Goal: Check status: Check status

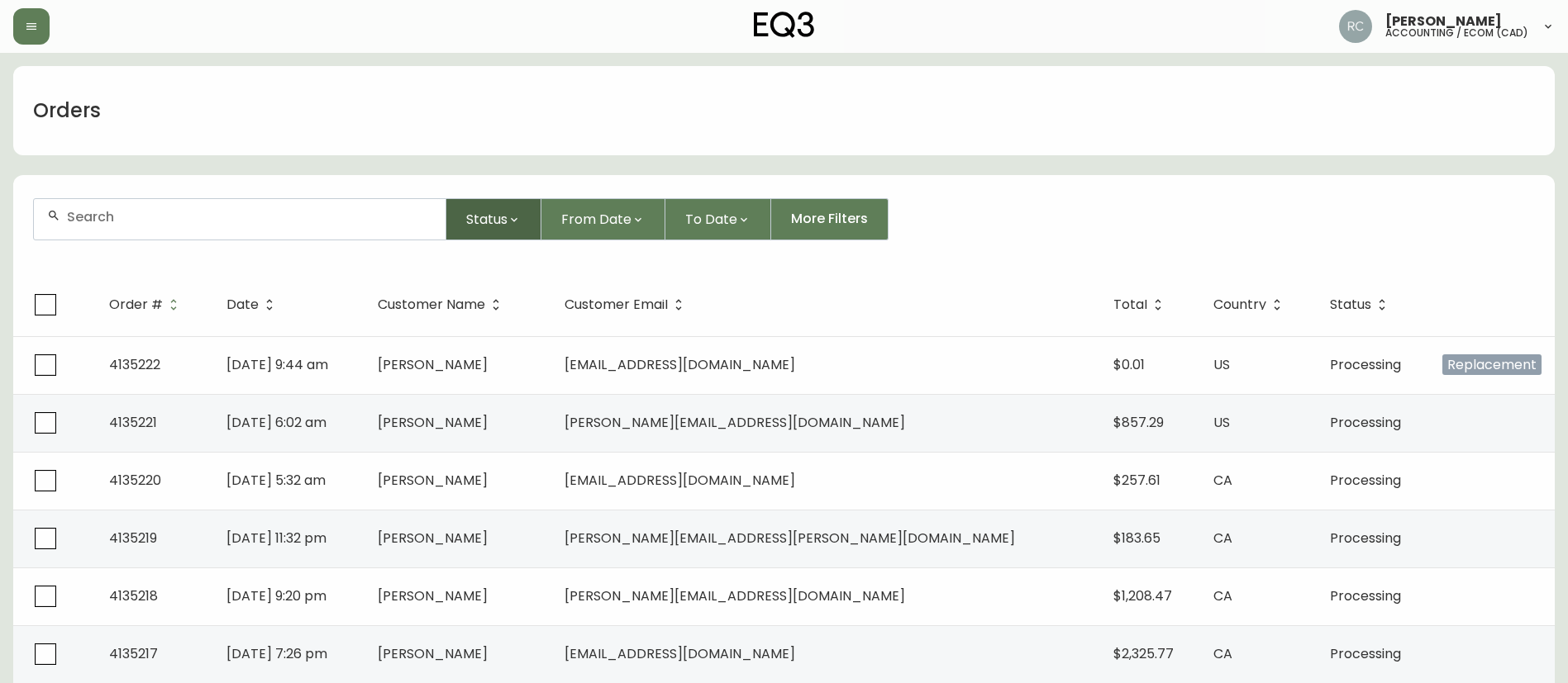
click at [490, 221] on span "Status" at bounding box center [487, 219] width 42 height 21
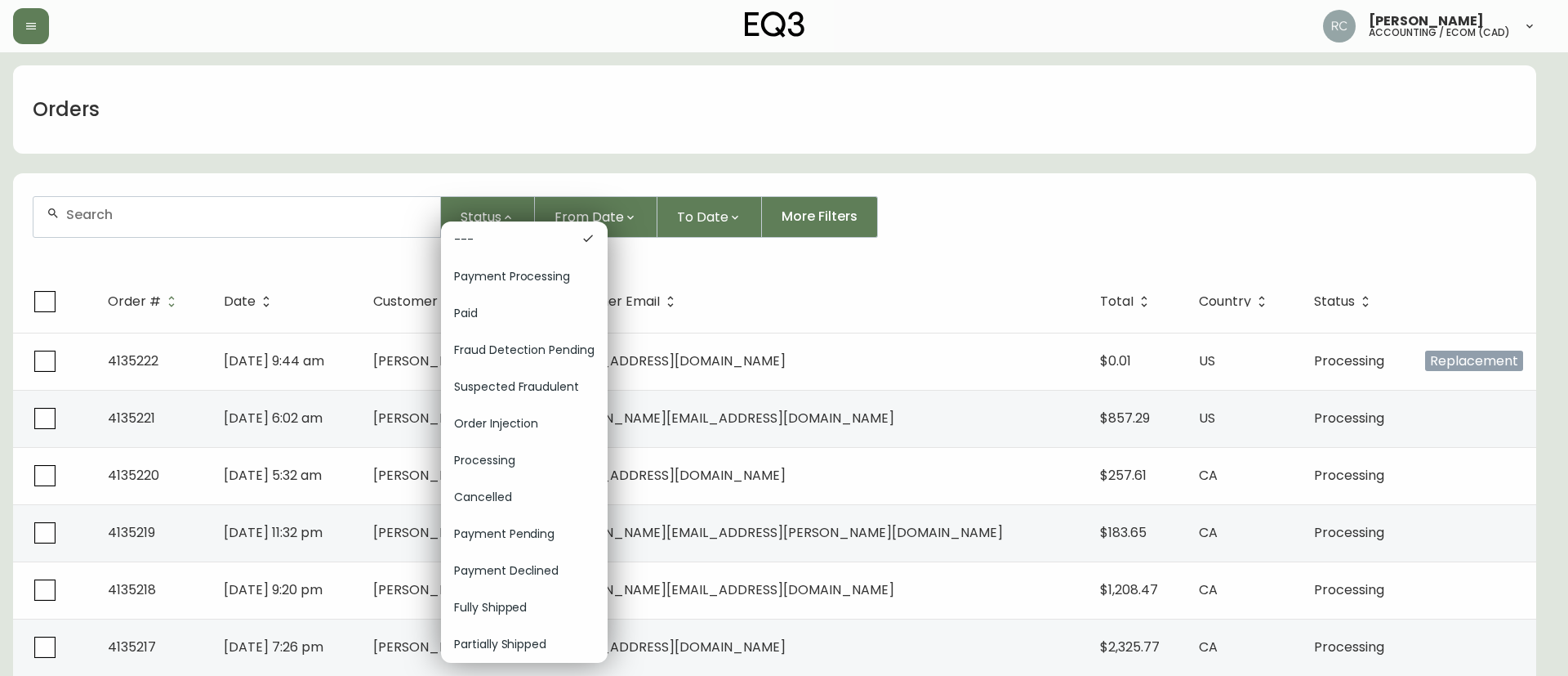
click at [556, 432] on span "Order Injection" at bounding box center [525, 424] width 141 height 17
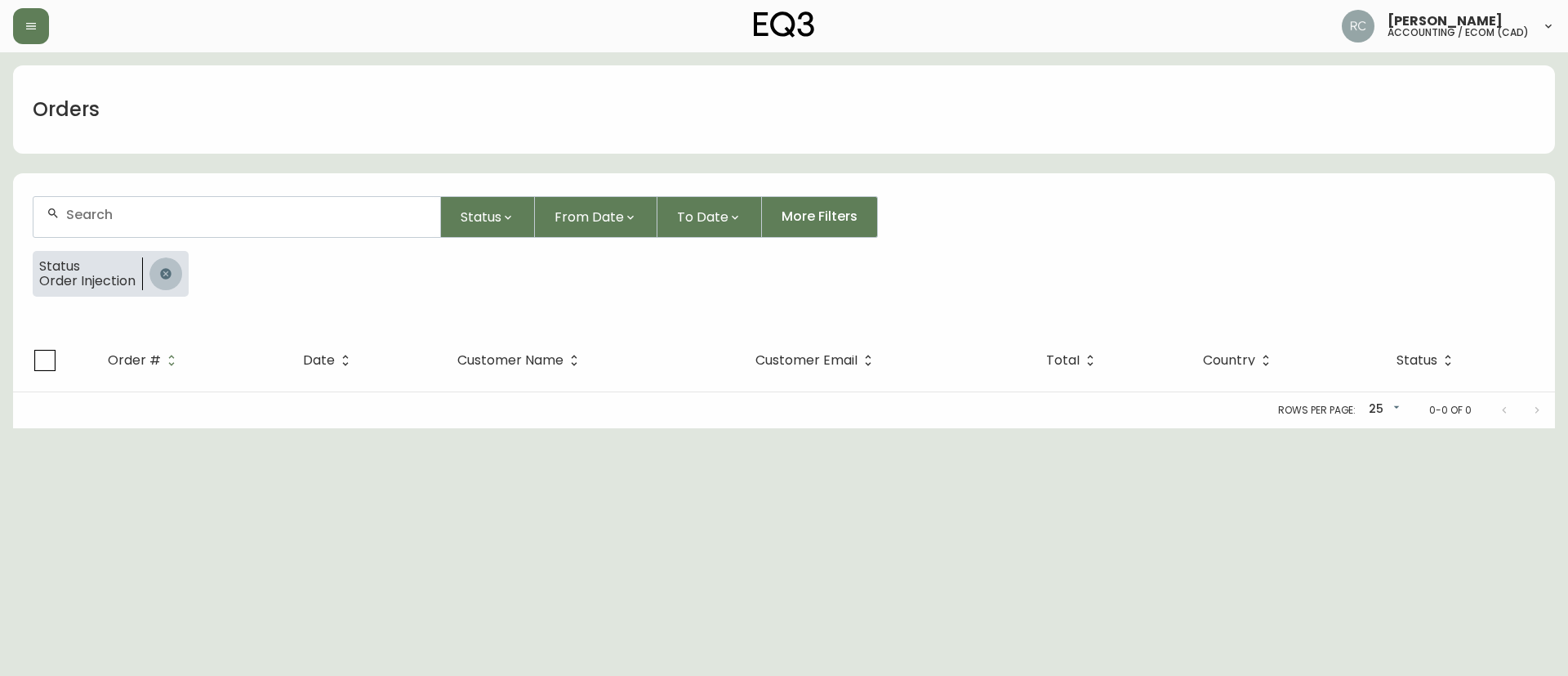
click at [168, 269] on icon "button" at bounding box center [165, 274] width 10 height 10
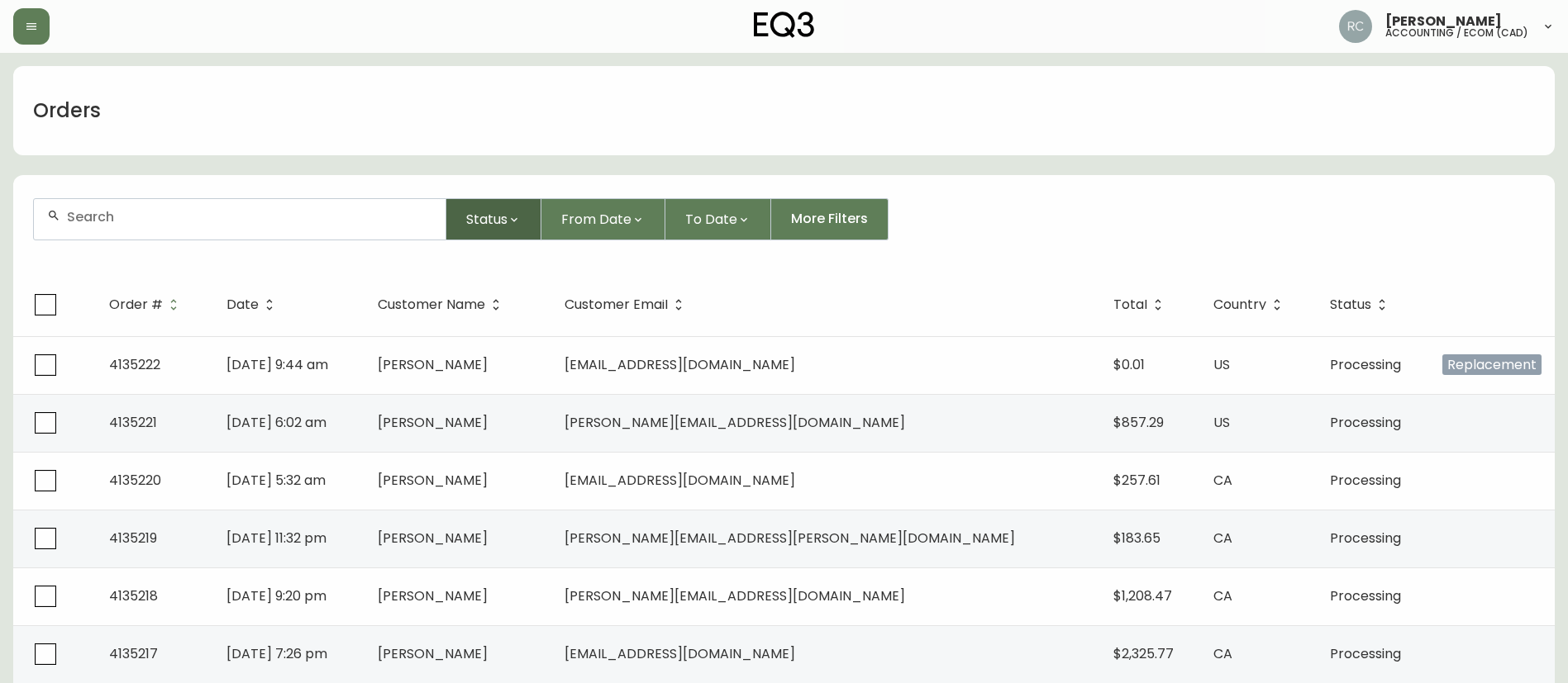
click at [499, 228] on span "Status" at bounding box center [487, 219] width 42 height 21
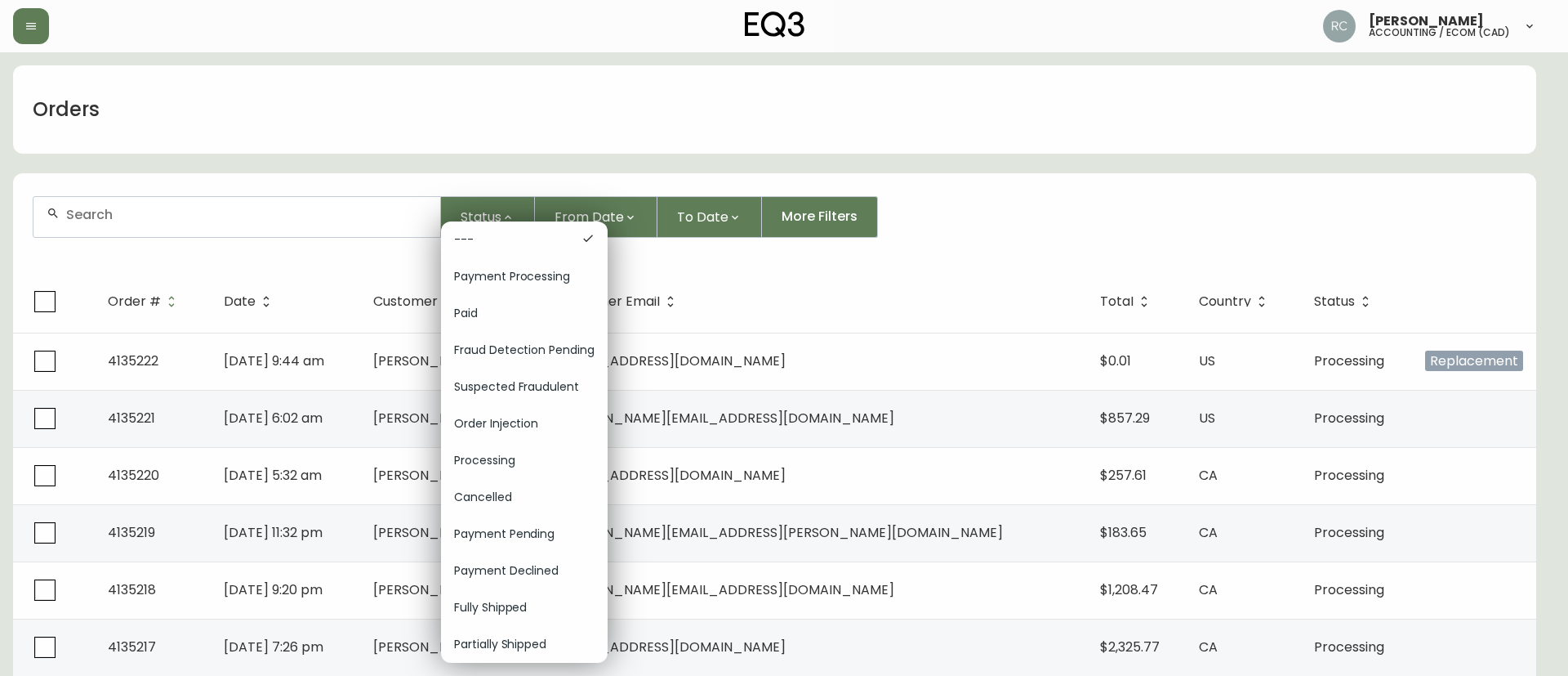
click at [826, 87] on div at bounding box center [784, 338] width 1568 height 676
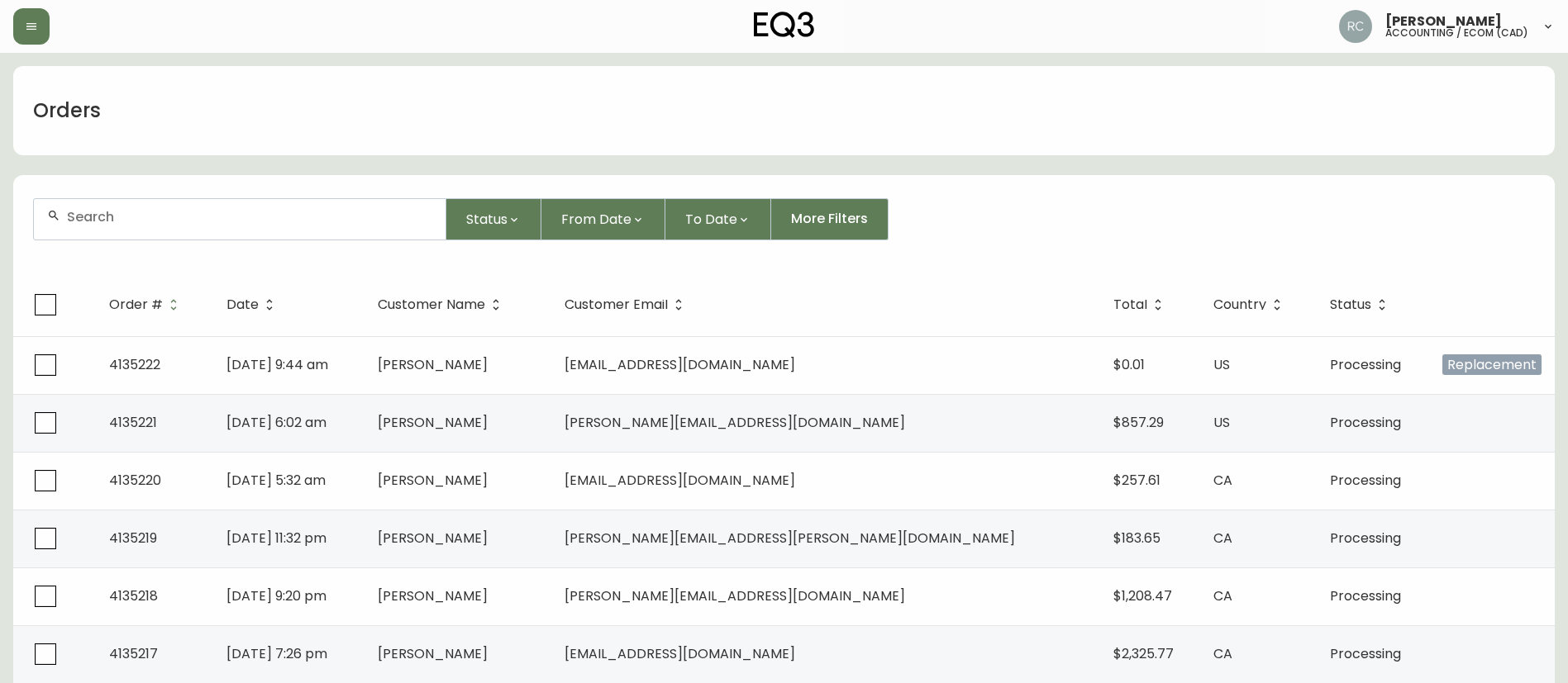
click at [1330, 86] on div "Orders" at bounding box center [783, 110] width 1541 height 89
drag, startPoint x: 274, startPoint y: 166, endPoint x: 262, endPoint y: 204, distance: 39.8
click at [255, 216] on input "text" at bounding box center [249, 217] width 365 height 16
paste input "4134348"
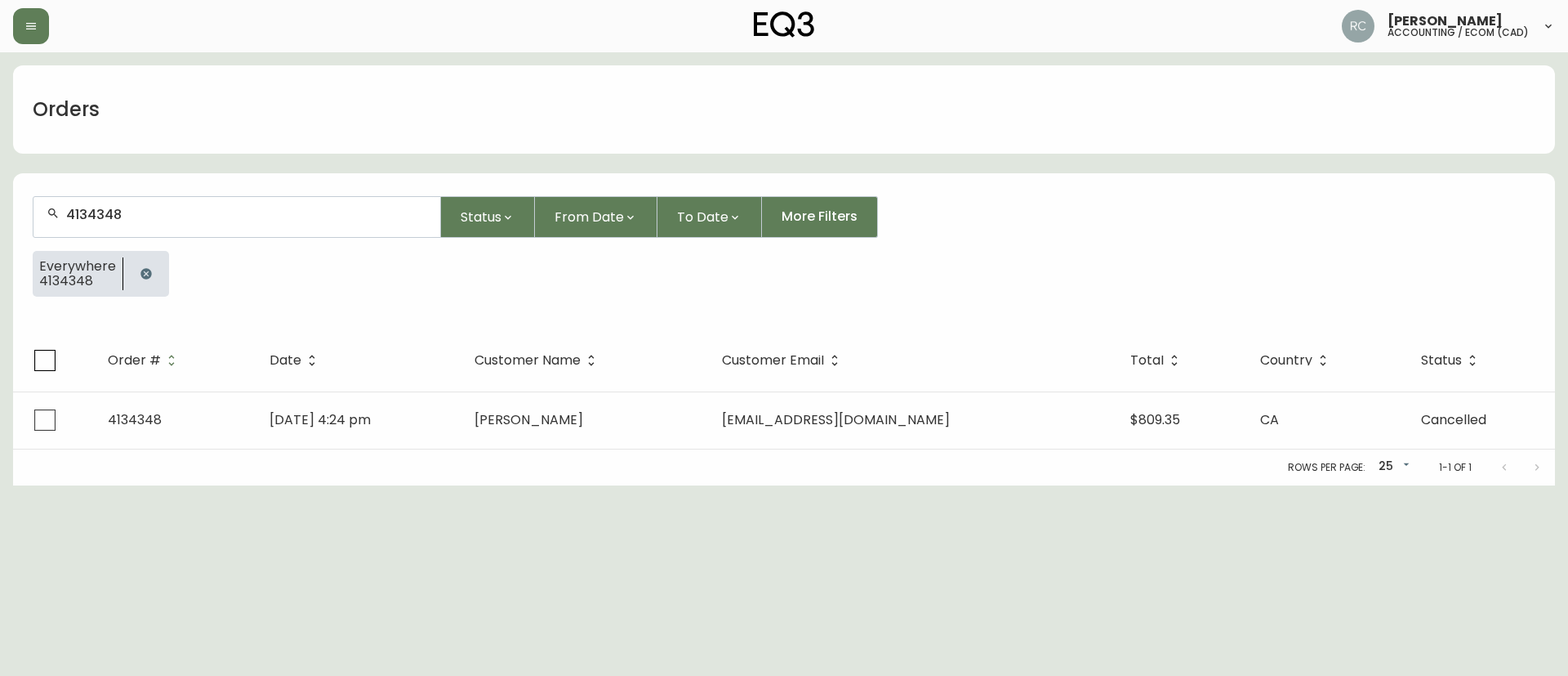
type input "4134348"
click at [645, 450] on div "Rows per page: 25 25 1-1 of 1" at bounding box center [784, 468] width 1542 height 36
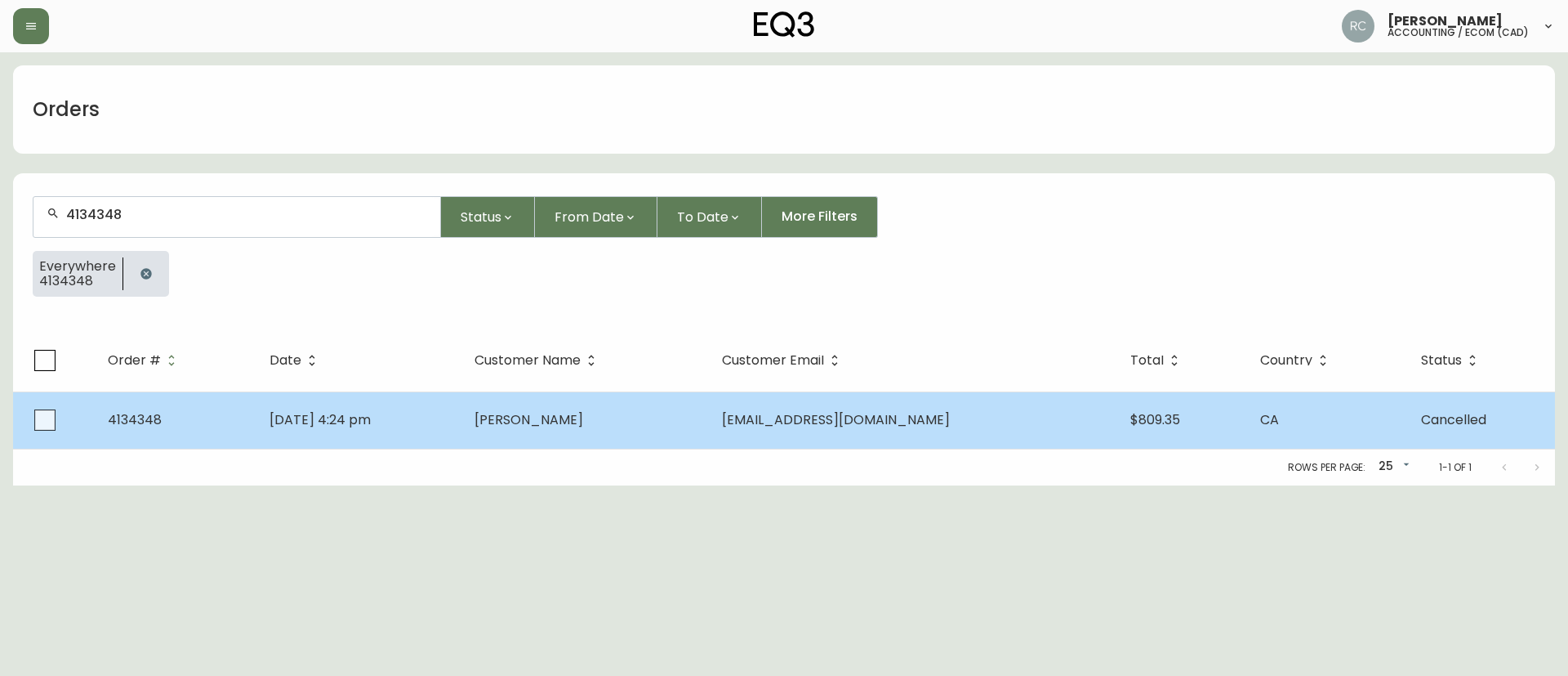
click at [461, 410] on td "[DATE] 4:24 pm" at bounding box center [358, 419] width 205 height 57
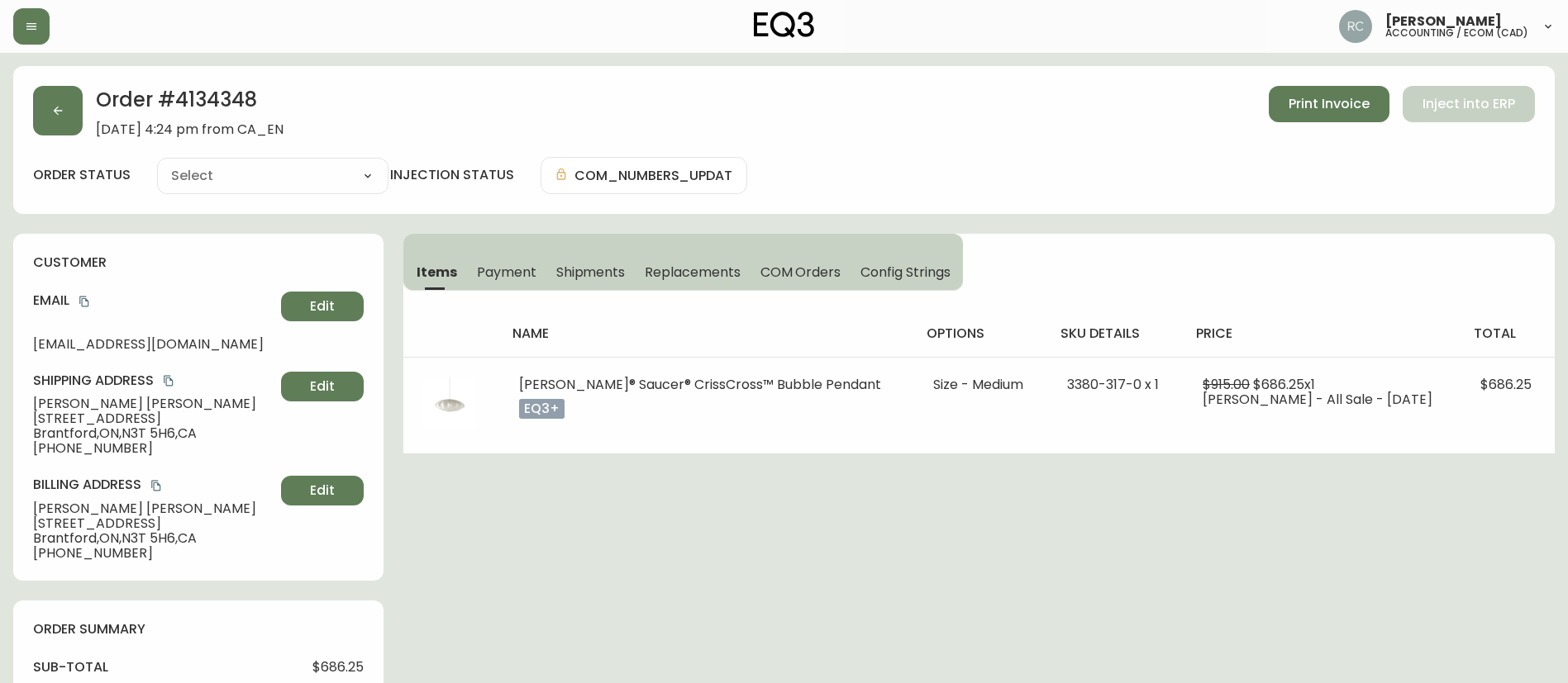
type input "Cancelled"
select select "CANCELLED"
click at [237, 112] on h2 "Order # 4134348" at bounding box center [190, 104] width 187 height 36
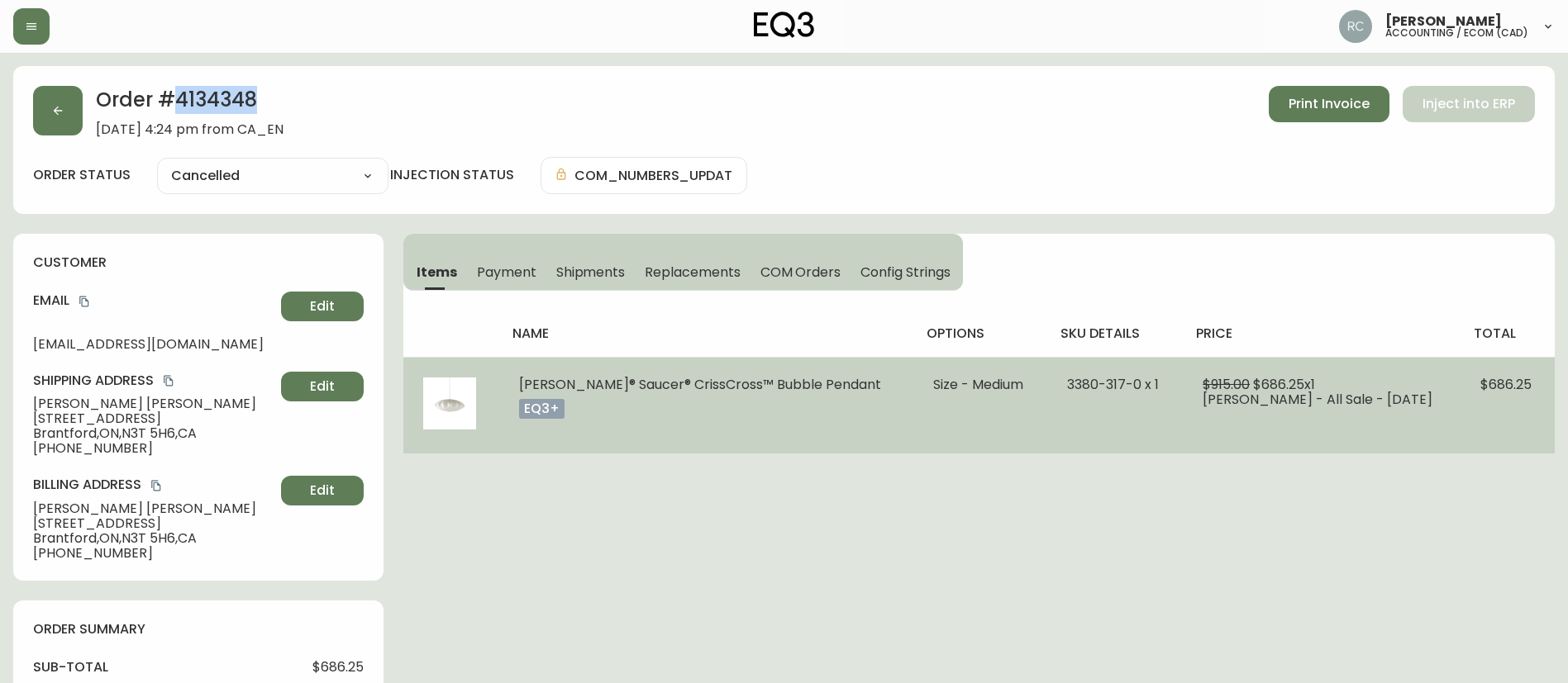
copy h2 "4134348"
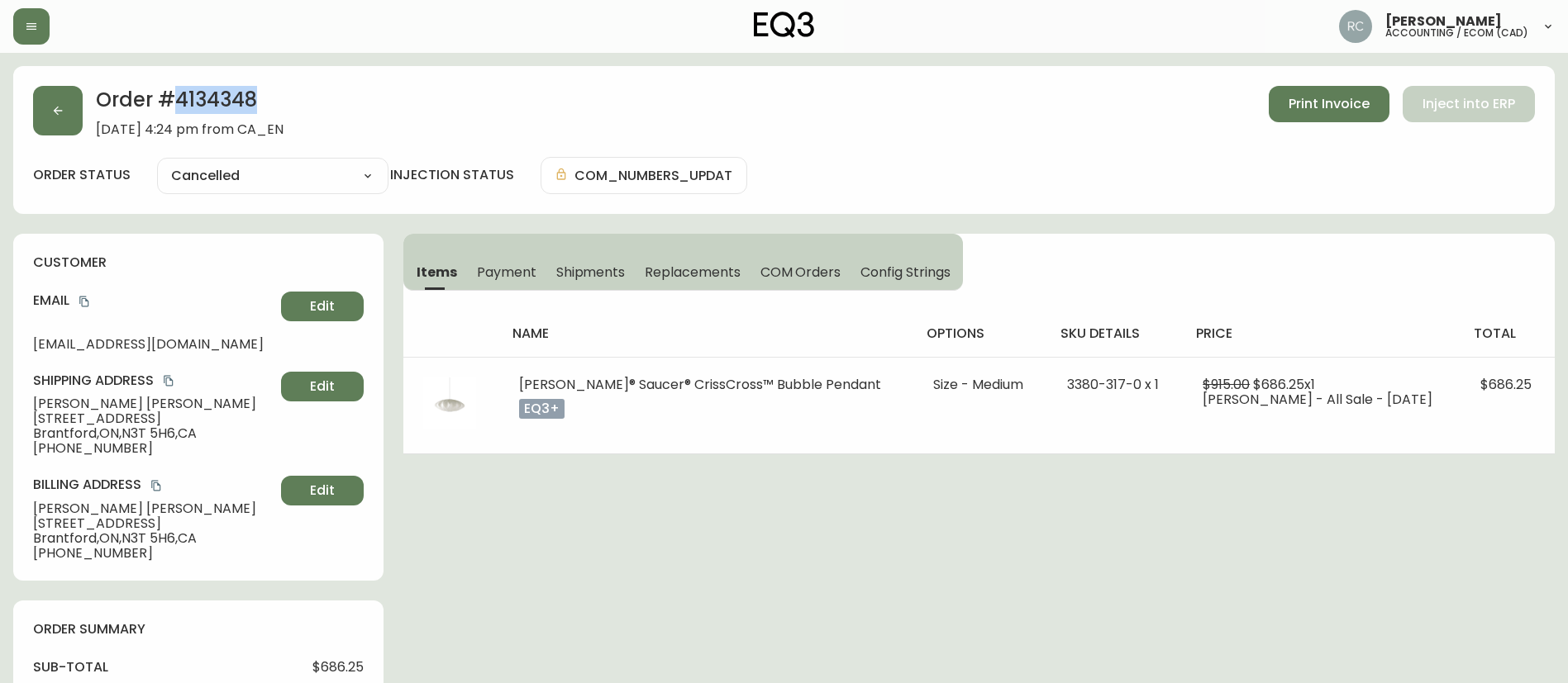
click at [803, 282] on button "COM Orders" at bounding box center [800, 272] width 101 height 36
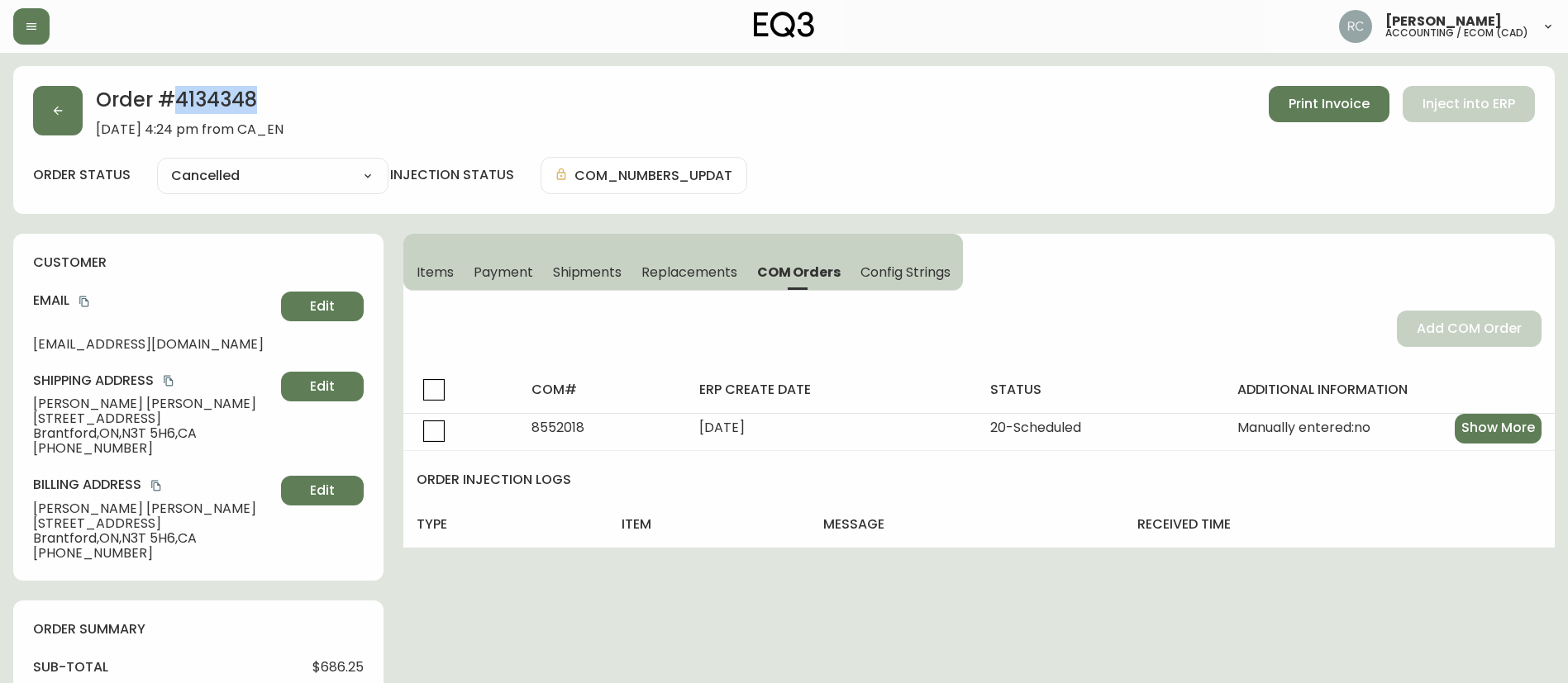
click at [429, 279] on span "Items" at bounding box center [434, 272] width 37 height 17
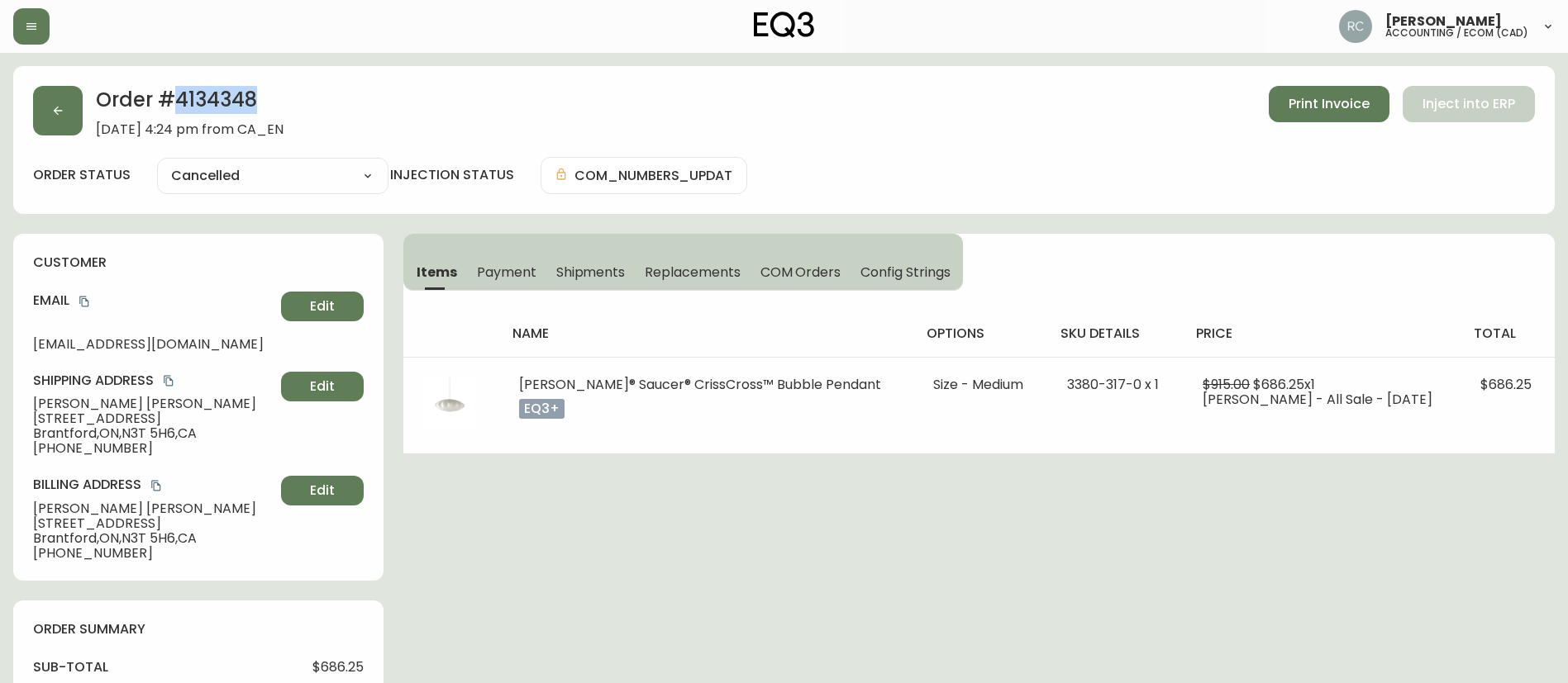
click at [219, 103] on h2 "Order # 4134348" at bounding box center [190, 104] width 187 height 36
click at [523, 275] on span "Payment" at bounding box center [506, 272] width 60 height 17
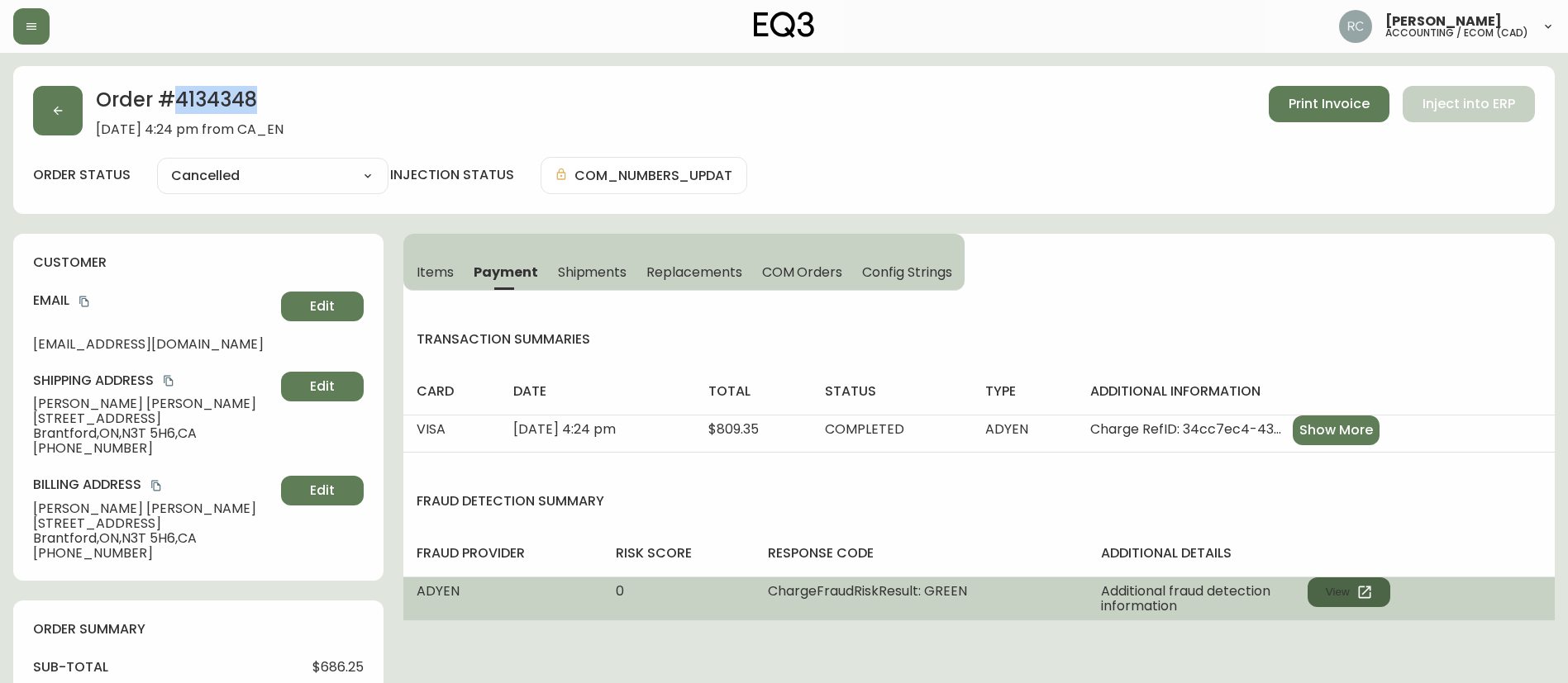
click at [1347, 599] on button "View" at bounding box center [1348, 592] width 82 height 29
click at [1309, 584] on button "View" at bounding box center [1348, 592] width 82 height 29
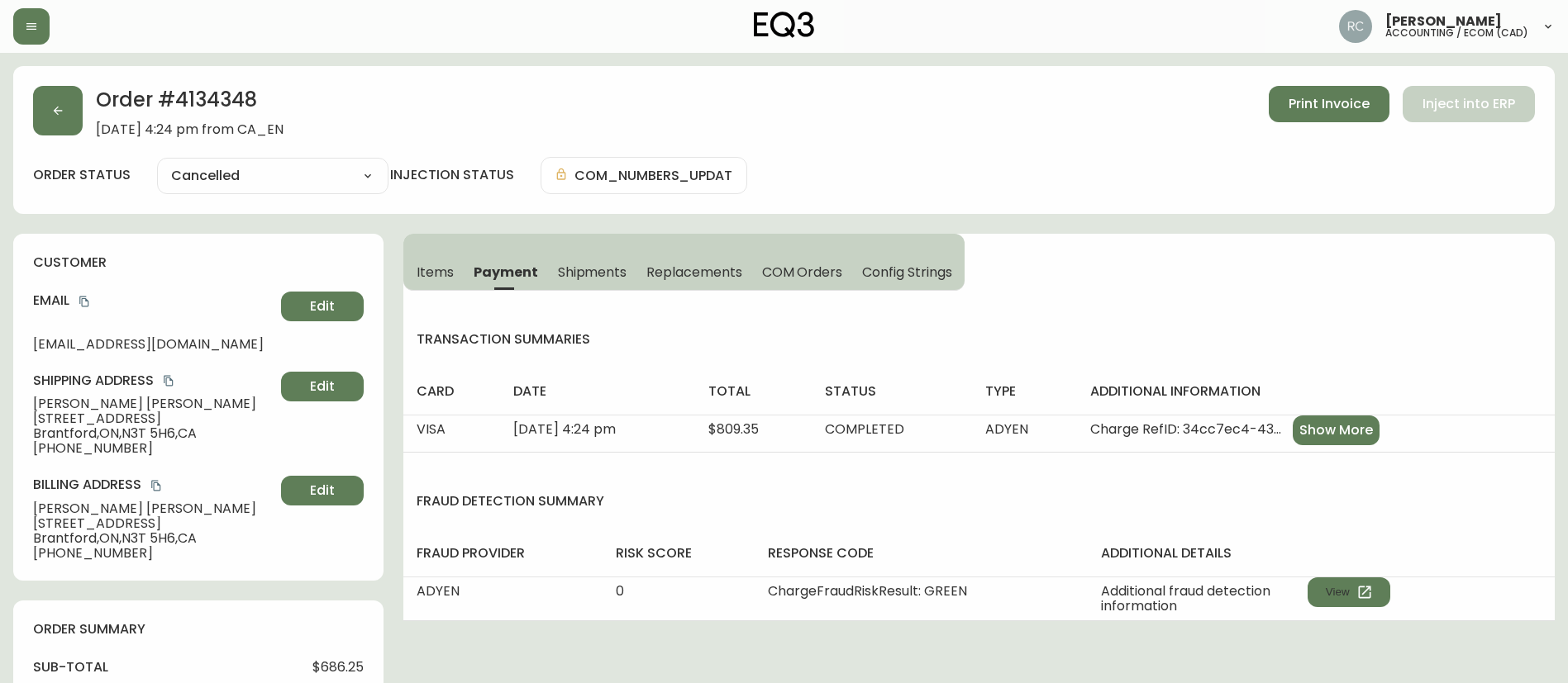
copy span "686.25"
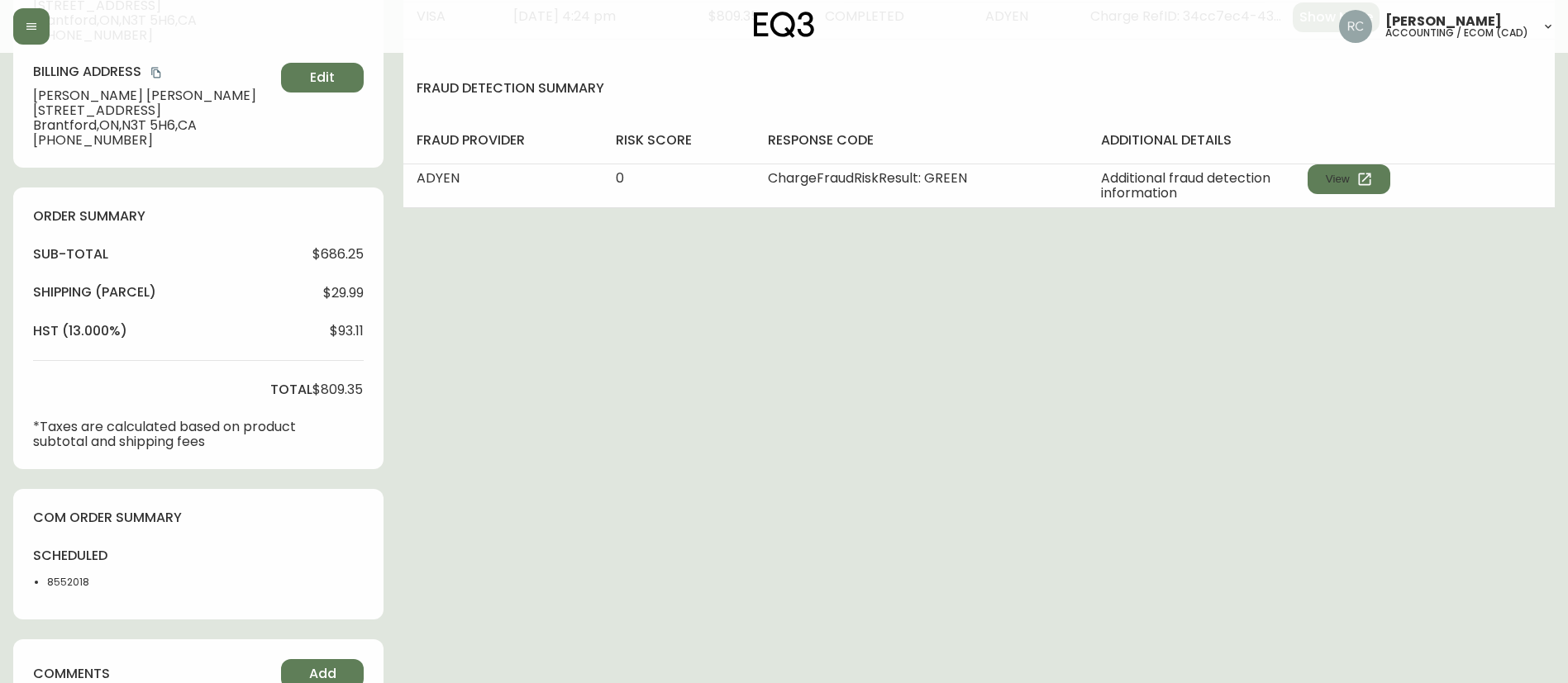
click at [333, 384] on span "$809.35" at bounding box center [337, 389] width 50 height 15
copy span "809.35"
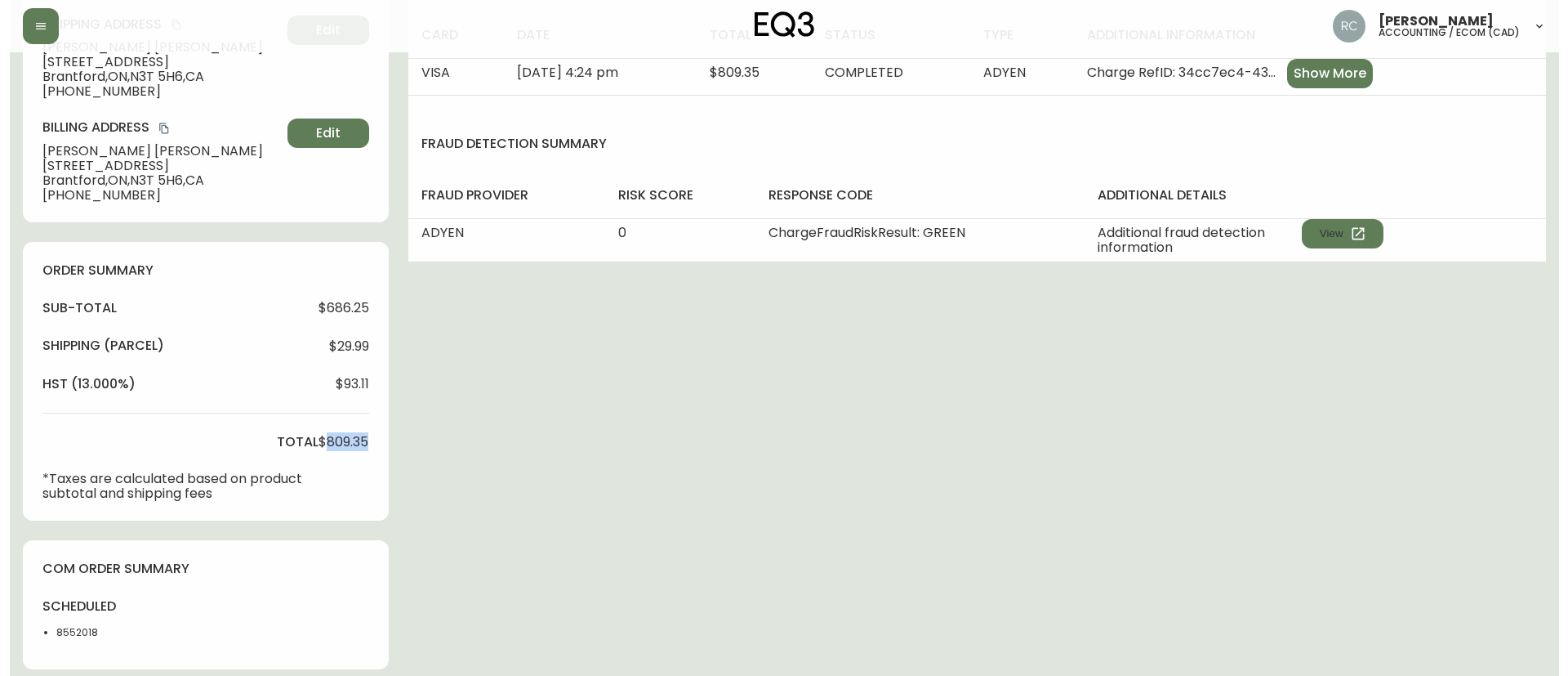
scroll to position [654, 0]
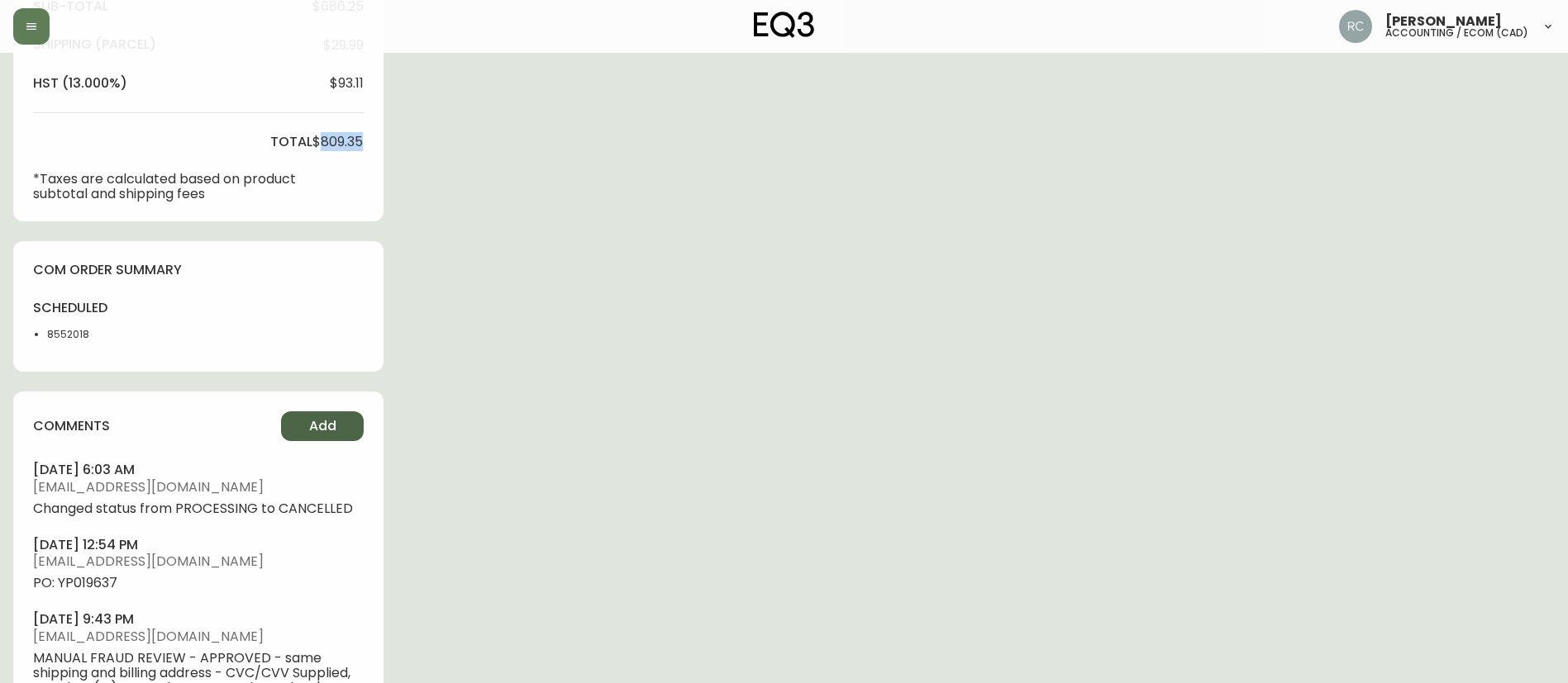
click at [343, 420] on button "Add" at bounding box center [322, 426] width 82 height 29
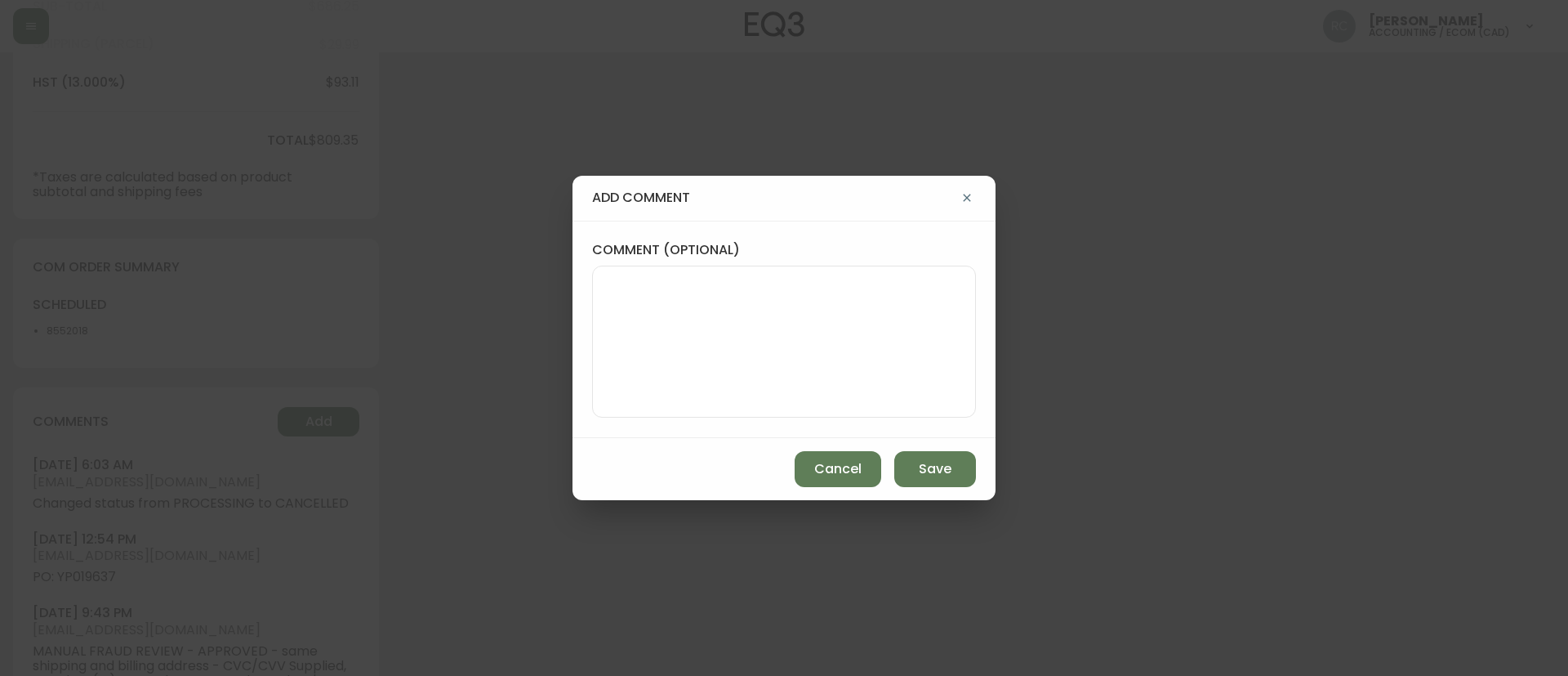
click at [830, 287] on textarea "comment (optional)" at bounding box center [784, 341] width 356 height 130
paste textarea "CANCELLATION - CAN NO LONGER WAIT TICKET# 828308 ORD# 4134348 - status in AS400…"
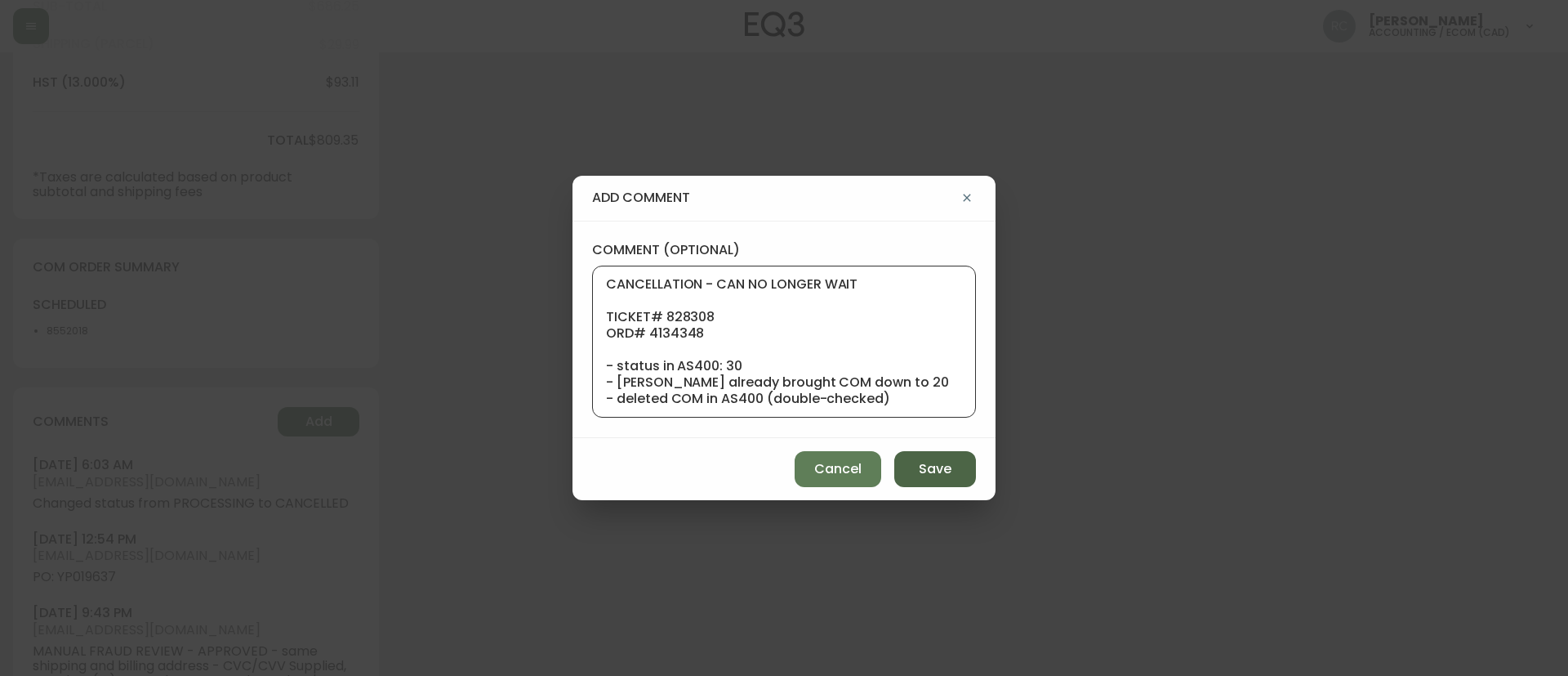
scroll to position [164, 0]
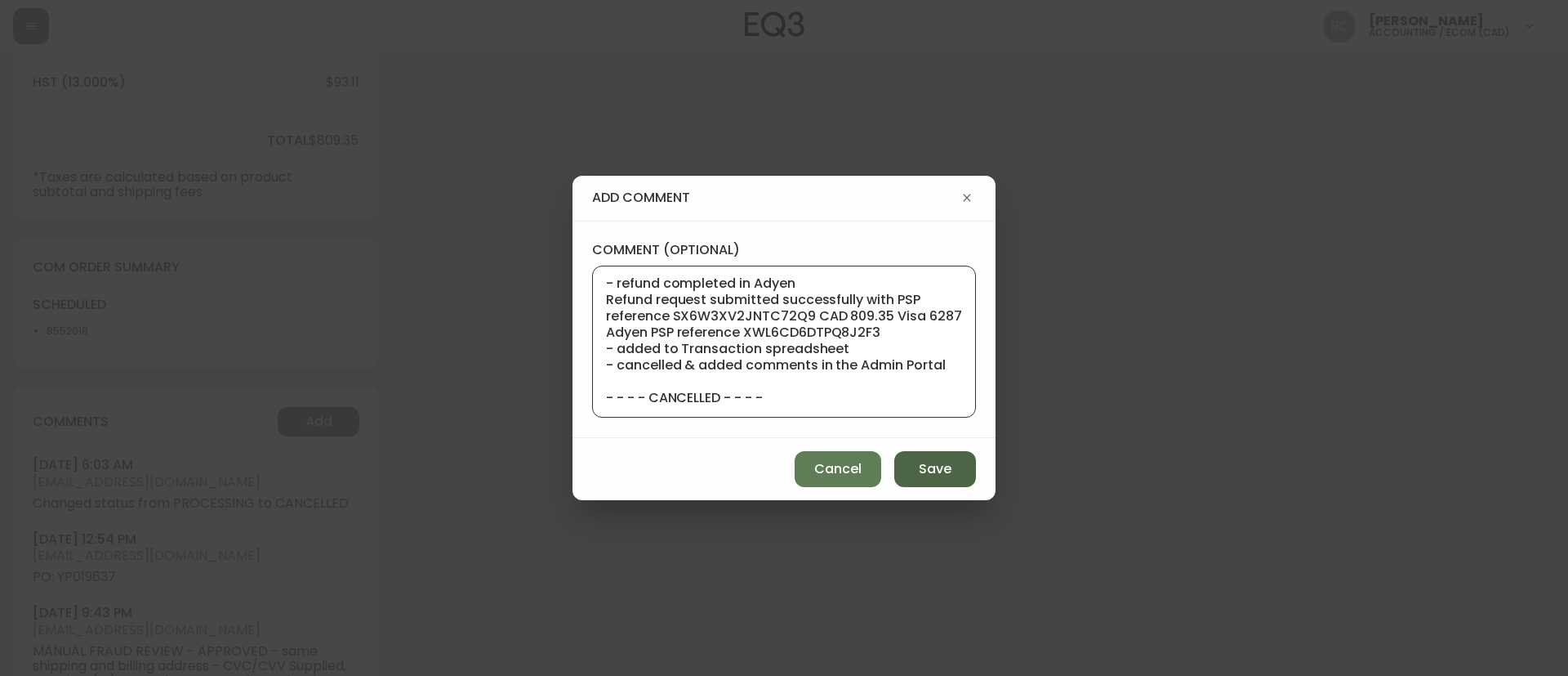
type textarea "CANCELLATION - CAN NO LONGER WAIT TICKET# 828308 ORD# 4134348 - status in AS400…"
click at [931, 460] on span "Save" at bounding box center [935, 468] width 33 height 18
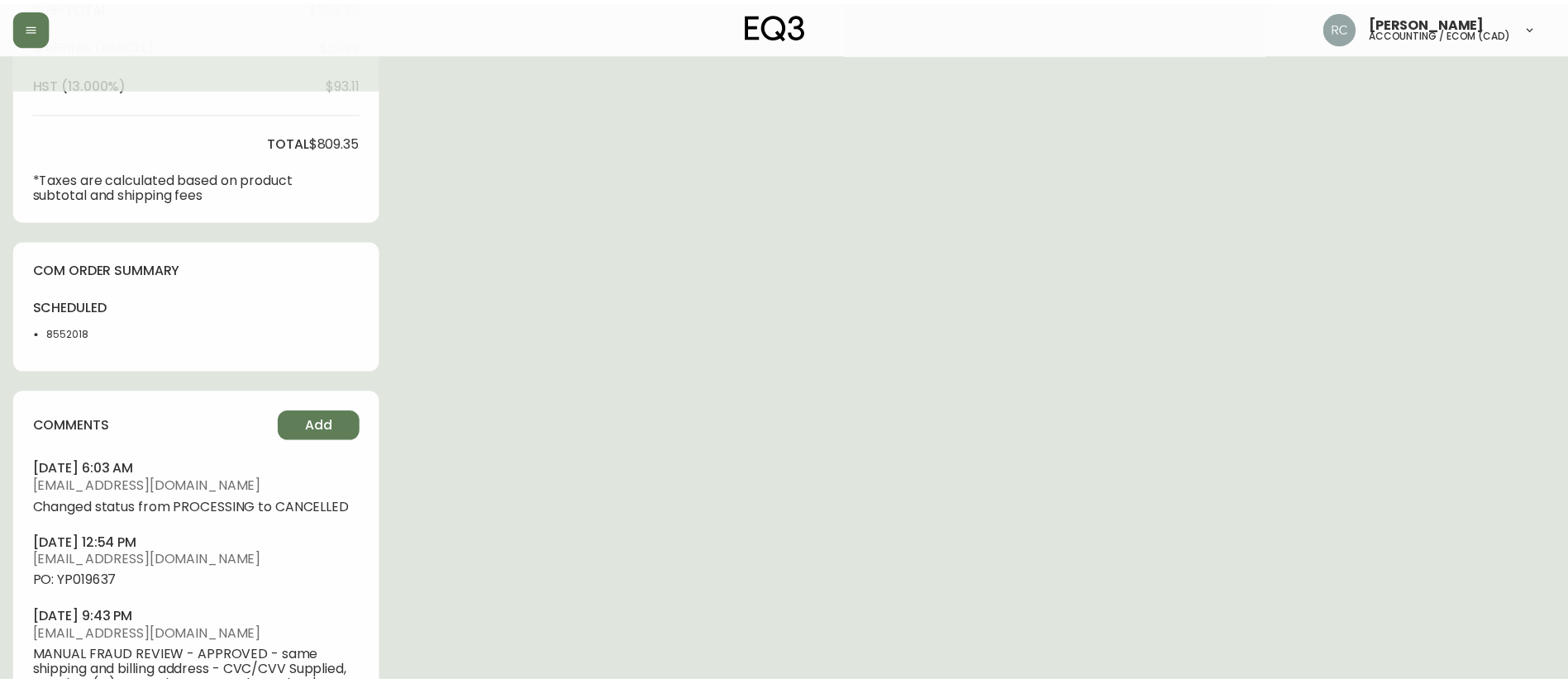
scroll to position [0, 0]
